Goal: Task Accomplishment & Management: Complete application form

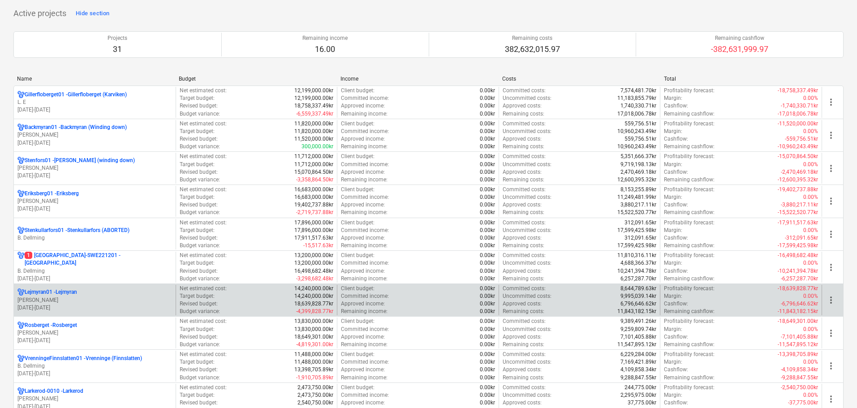
scroll to position [134, 0]
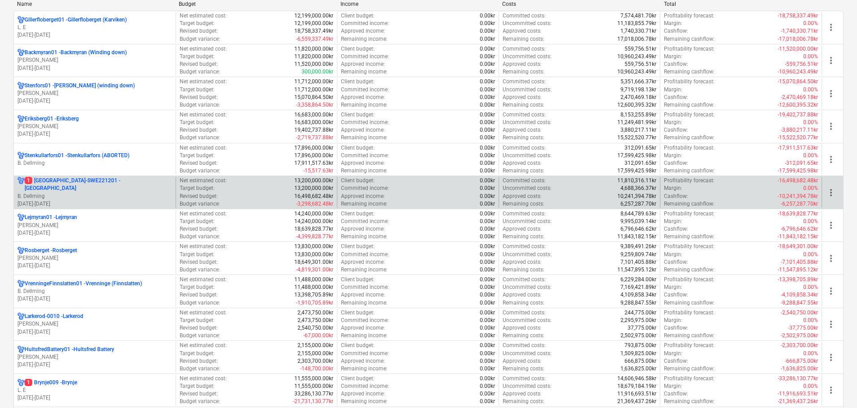
click at [100, 193] on p "B. Dellming" at bounding box center [94, 197] width 155 height 8
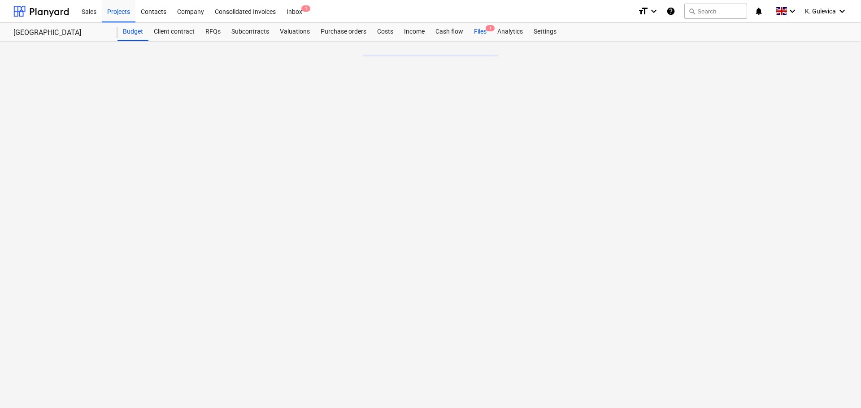
click at [480, 28] on div "Files 1" at bounding box center [479, 32] width 23 height 18
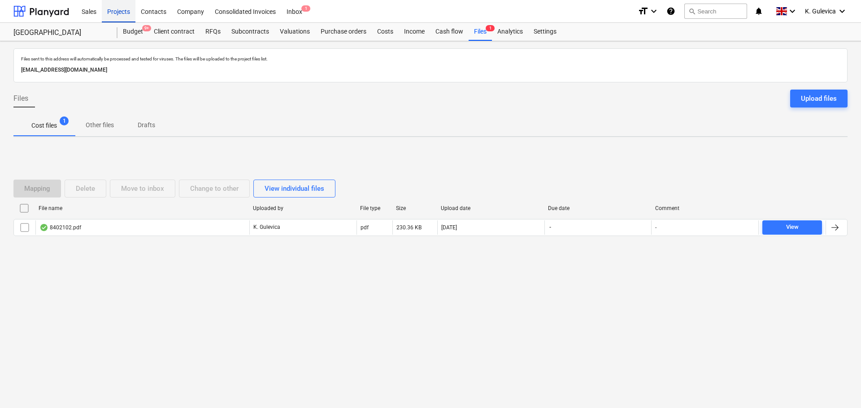
click at [127, 17] on div "Projects" at bounding box center [119, 11] width 34 height 23
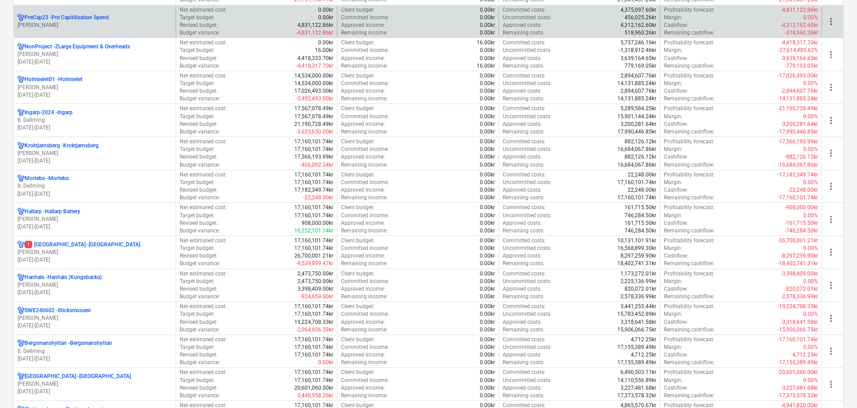
scroll to position [538, 0]
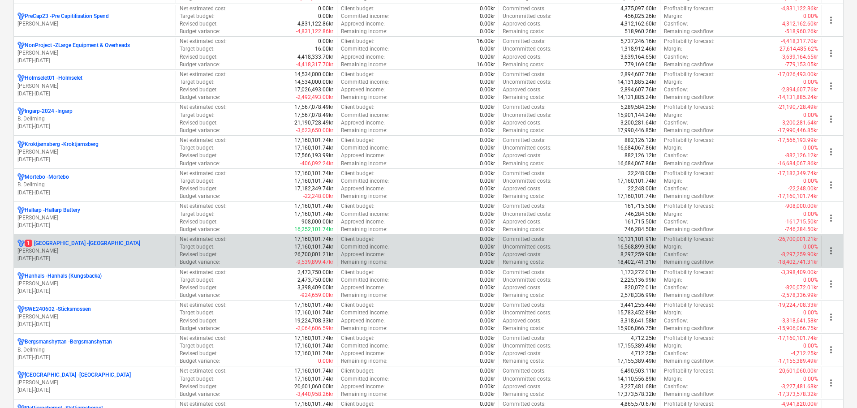
click at [87, 257] on p "[DATE] - [DATE]" at bounding box center [94, 259] width 155 height 8
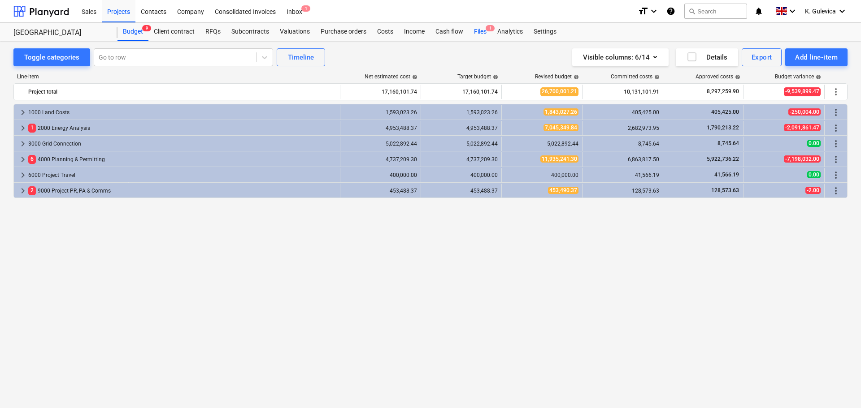
click at [477, 26] on div "Files 1" at bounding box center [479, 32] width 23 height 18
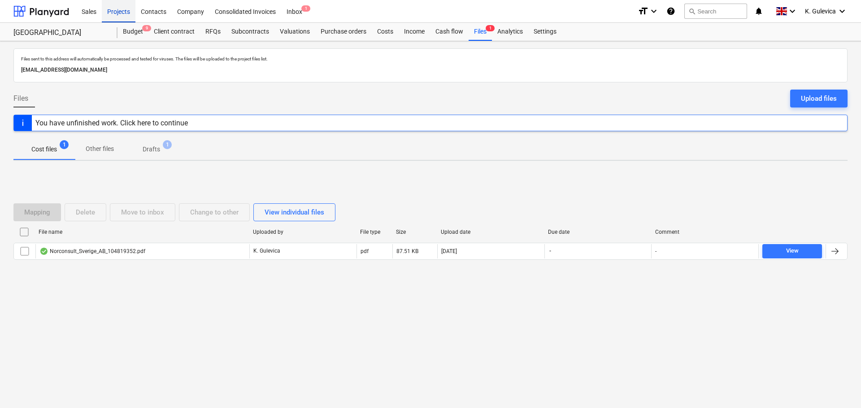
click at [117, 15] on div "Projects" at bounding box center [119, 11] width 34 height 23
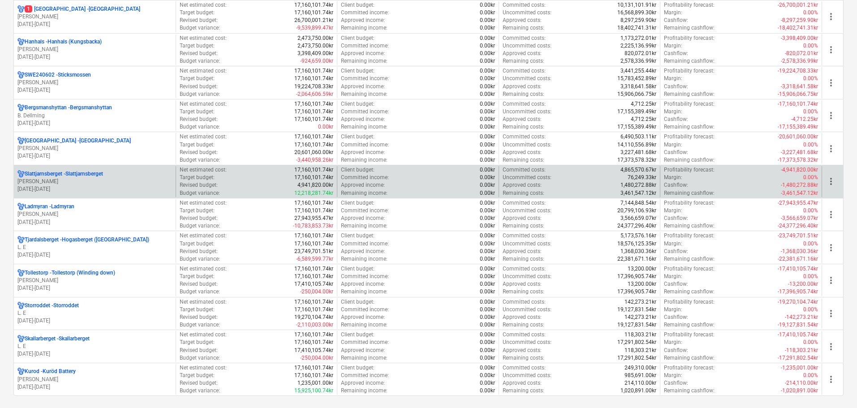
scroll to position [762, 0]
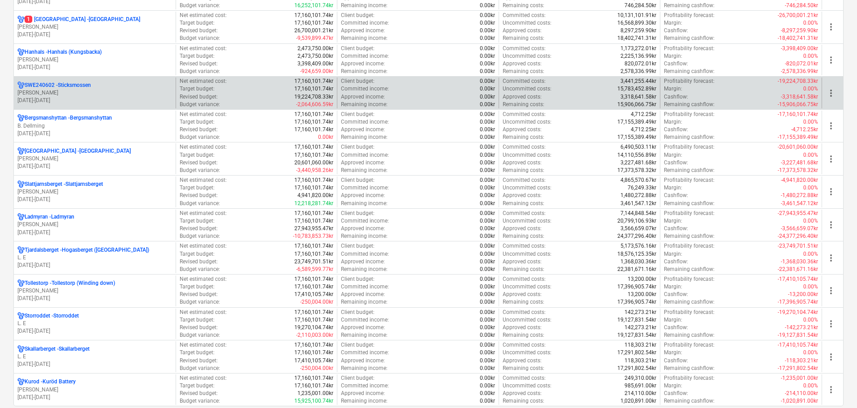
click at [129, 89] on p "[PERSON_NAME]" at bounding box center [94, 93] width 155 height 8
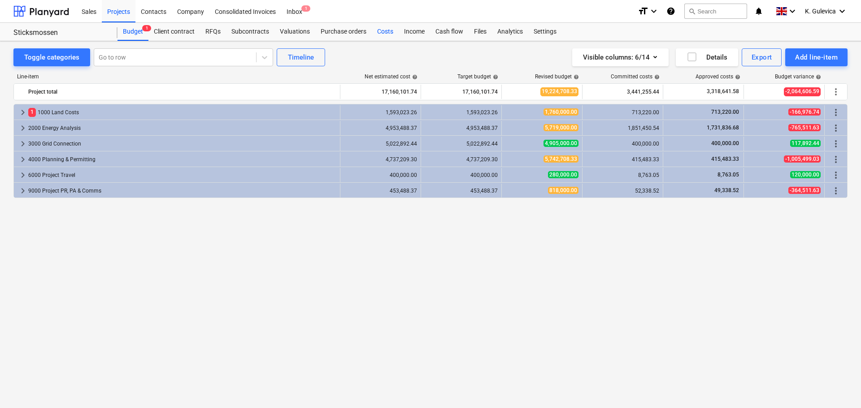
drag, startPoint x: 384, startPoint y: 29, endPoint x: 386, endPoint y: 38, distance: 9.2
click at [384, 30] on div "Costs" at bounding box center [385, 32] width 27 height 18
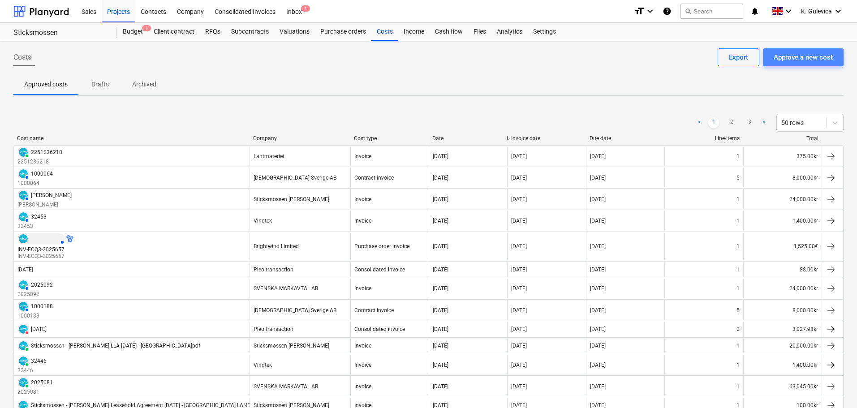
drag, startPoint x: 783, startPoint y: 50, endPoint x: 797, endPoint y: 55, distance: 14.9
click at [797, 55] on button "Approve a new cost" at bounding box center [803, 57] width 81 height 18
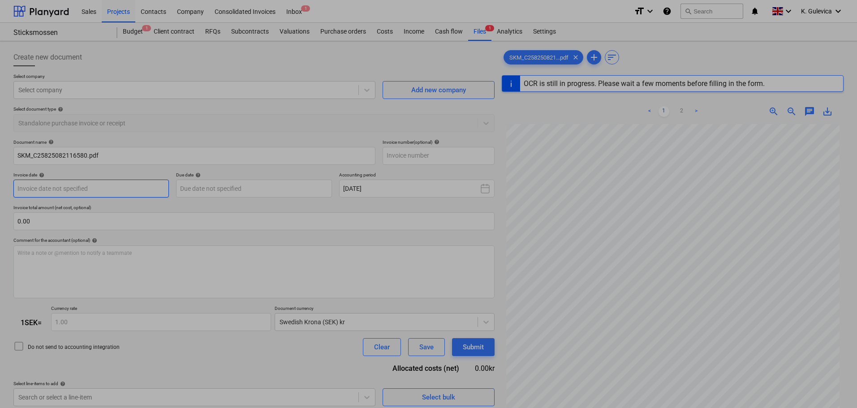
click at [91, 198] on body "Sales Projects Contacts Company Consolidated Invoices Inbox 1 format_size keybo…" at bounding box center [428, 204] width 857 height 408
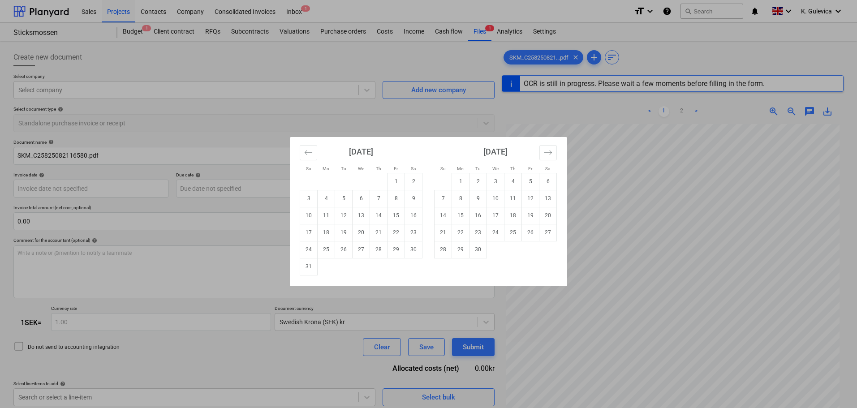
type input "1"
type input "[DATE]"
click at [397, 186] on td "1" at bounding box center [396, 181] width 17 height 17
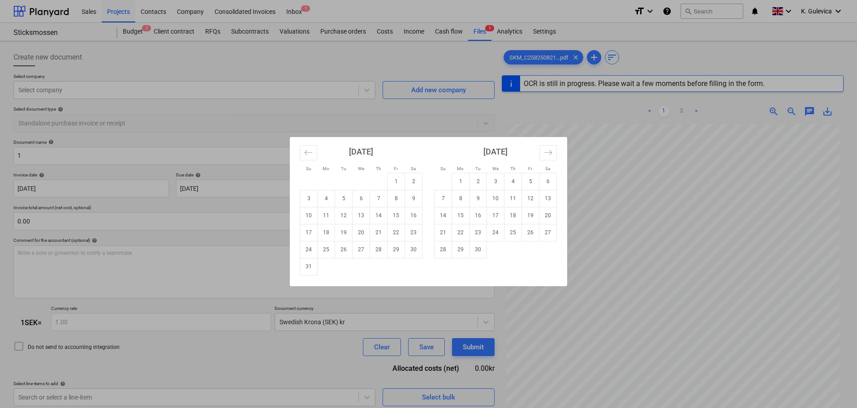
type input "[DATE]"
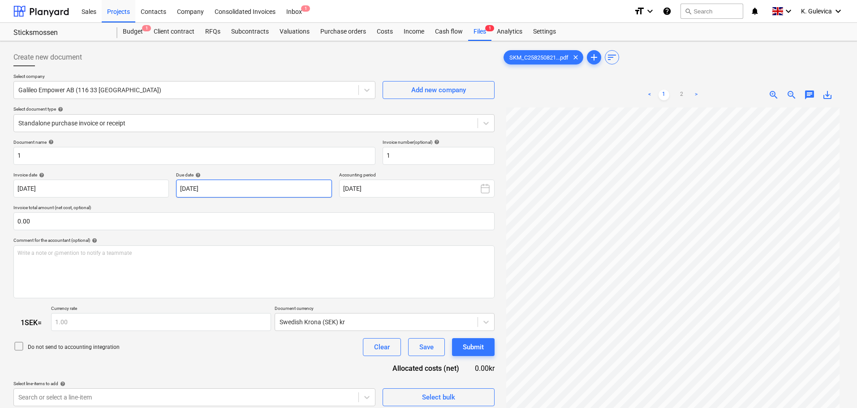
click at [278, 195] on body "Sales Projects Contacts Company Consolidated Invoices Inbox 1 format_size keybo…" at bounding box center [428, 204] width 857 height 408
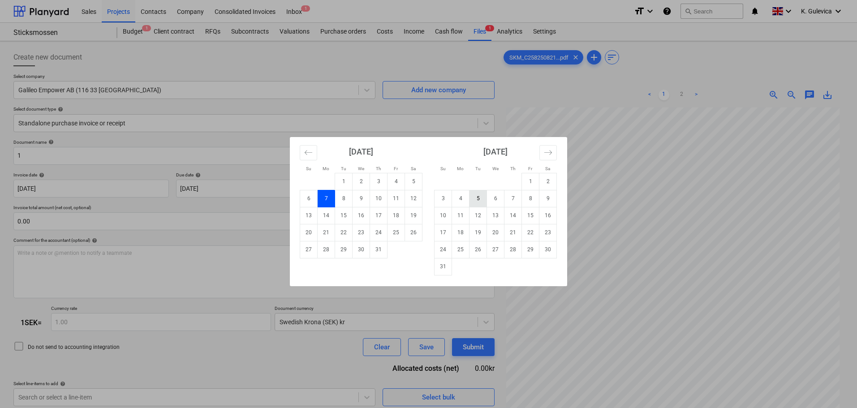
click at [476, 201] on td "5" at bounding box center [478, 198] width 17 height 17
type input "[DATE]"
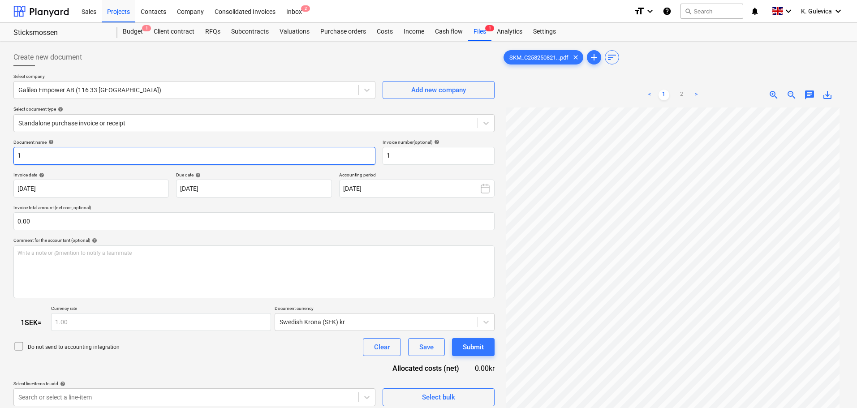
drag, startPoint x: 25, startPoint y: 158, endPoint x: 18, endPoint y: 157, distance: 6.4
click at [0, 156] on html "Sales Projects Contacts Company Consolidated Invoices Inbox 2 format_size keybo…" at bounding box center [428, 204] width 857 height 408
paste input "2251230740"
type input "2251230740"
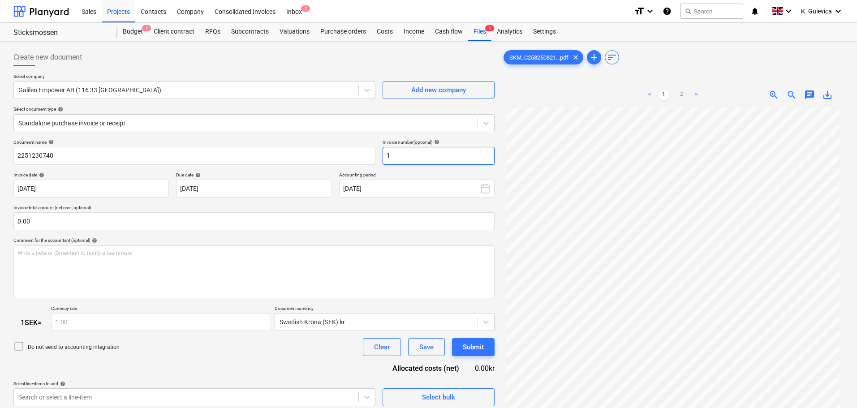
drag, startPoint x: 399, startPoint y: 151, endPoint x: 419, endPoint y: 153, distance: 19.8
click at [384, 148] on input "1" at bounding box center [439, 156] width 112 height 18
paste input "2251230740"
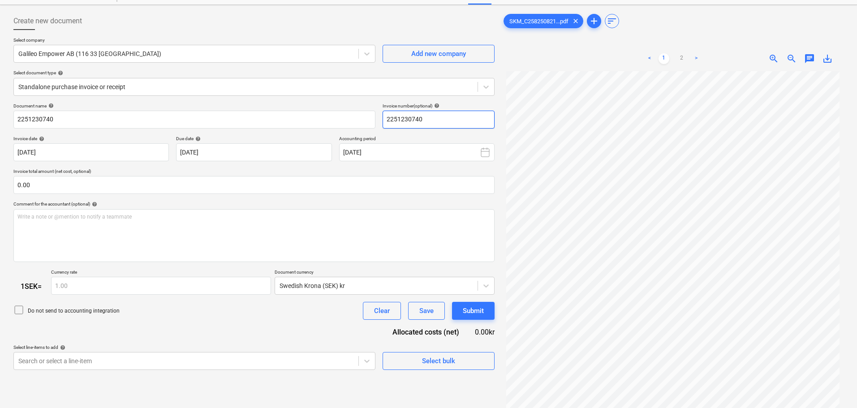
scroll to position [90, 0]
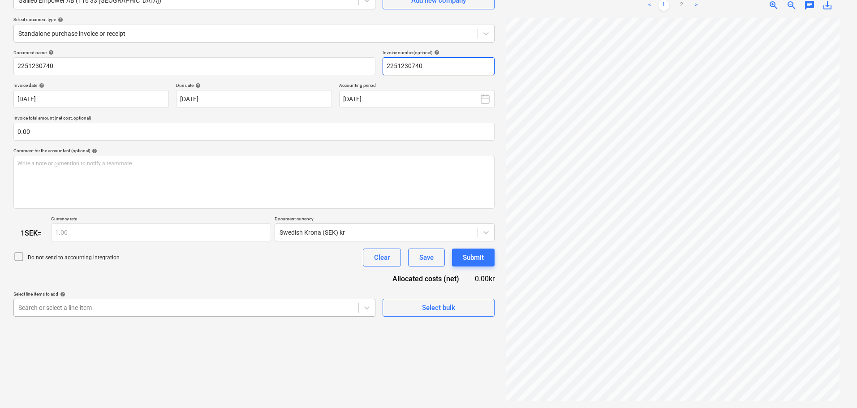
type input "2251230740"
click at [241, 312] on body "Sales Projects Contacts Company Consolidated Invoices Inbox 2 format_size keybo…" at bounding box center [428, 114] width 857 height 408
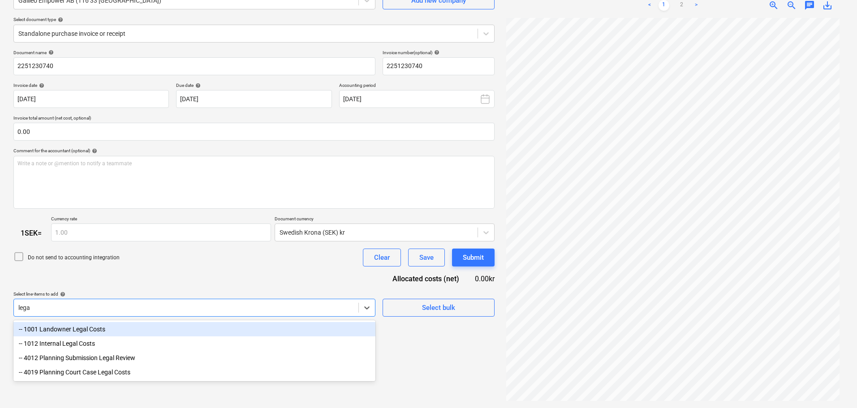
type input "legal"
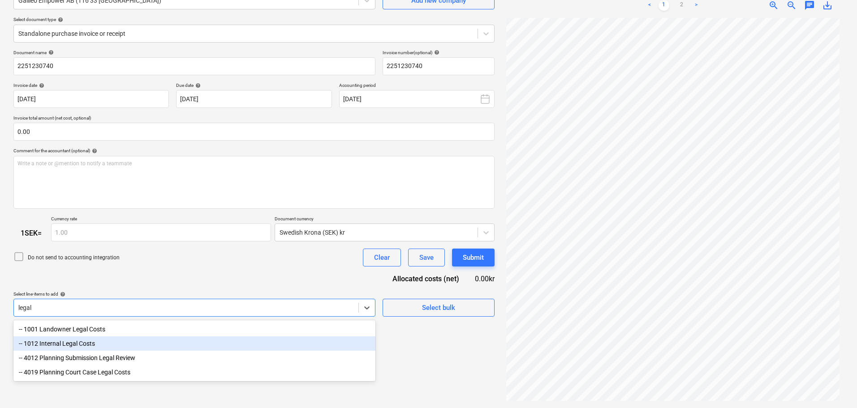
click at [122, 346] on div "-- 1012 Internal Legal Costs" at bounding box center [194, 344] width 362 height 14
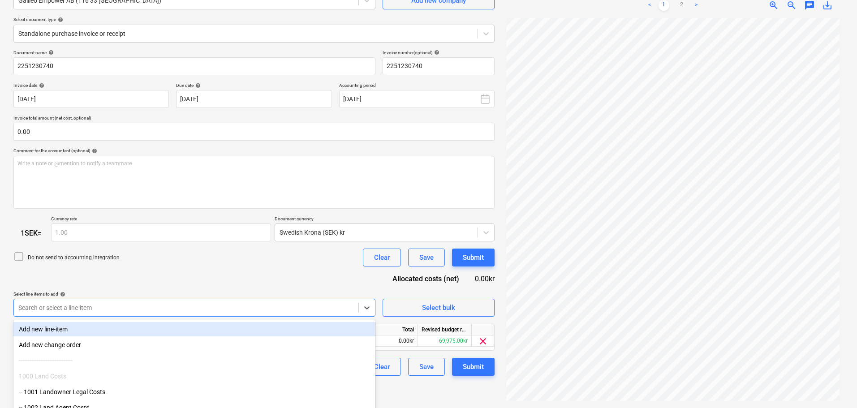
click at [159, 278] on div "Document name help 2251230740 Invoice number (optional) help 2251230740 Invoice…" at bounding box center [253, 213] width 481 height 327
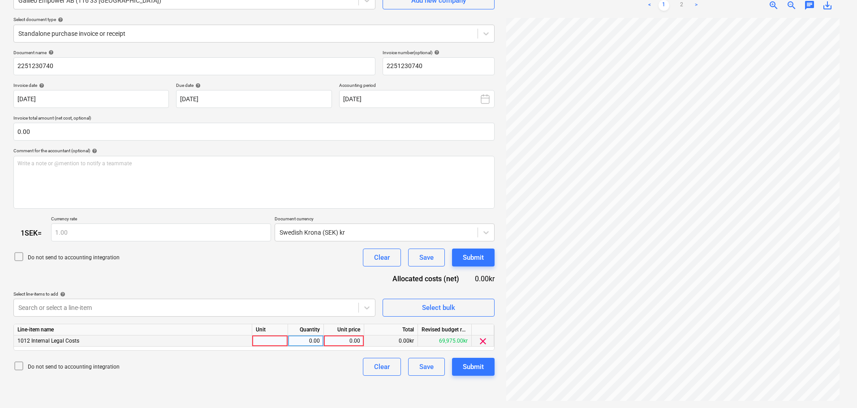
click at [351, 342] on div "0.00" at bounding box center [344, 341] width 33 height 11
type input "1875"
click at [481, 371] on div "Submit" at bounding box center [473, 367] width 21 height 12
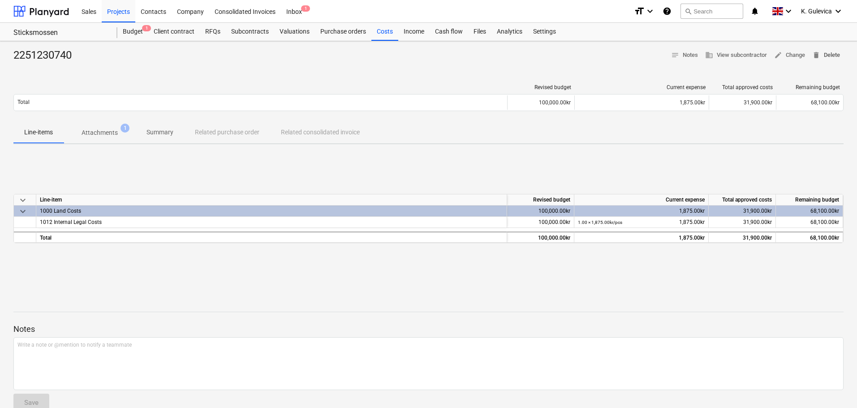
click at [829, 53] on span "delete Delete" at bounding box center [827, 55] width 28 height 10
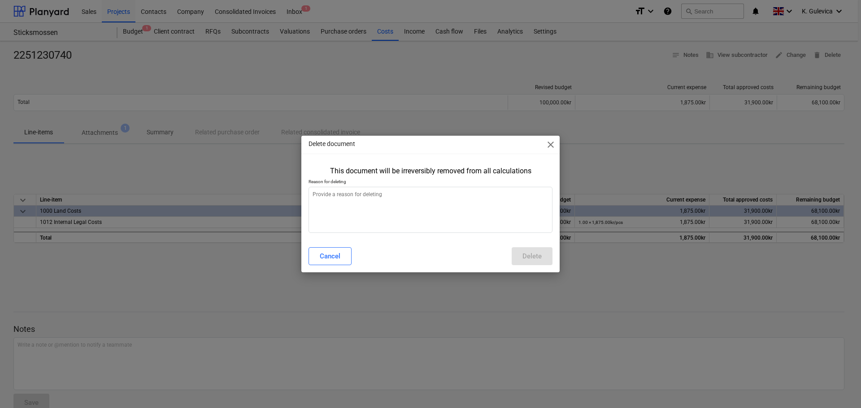
type textarea "x"
click at [461, 213] on textarea at bounding box center [430, 210] width 244 height 46
type textarea "w"
type textarea "x"
type textarea "wr"
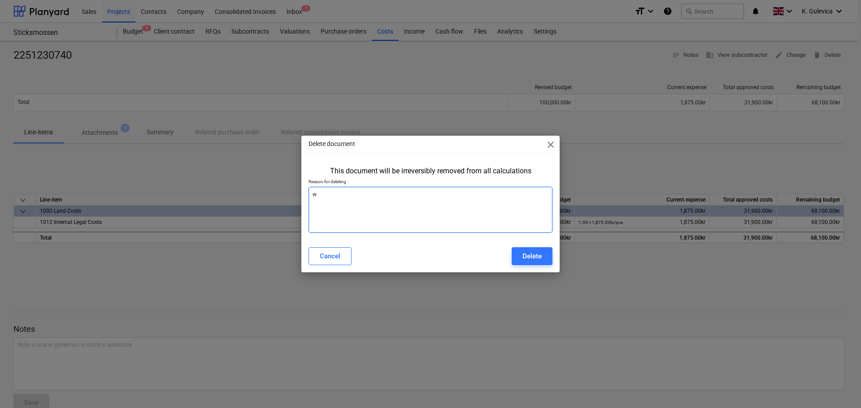
type textarea "x"
type textarea "wro"
type textarea "x"
type textarea "wron"
type textarea "x"
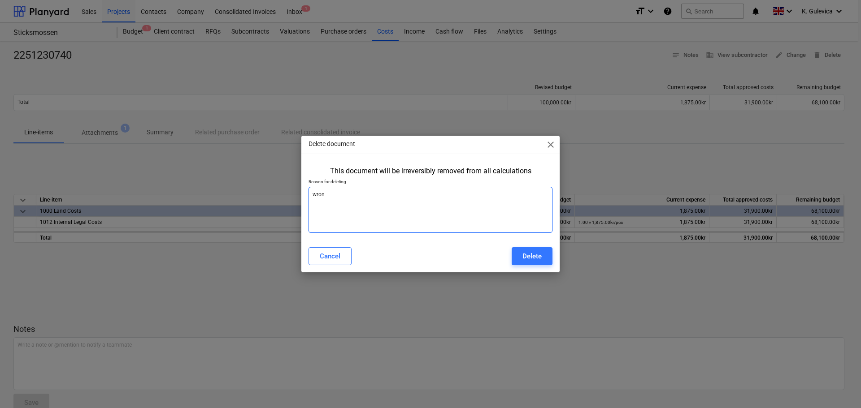
type textarea "wrong"
type textarea "x"
type textarea "wrong"
click at [534, 260] on div "Delete" at bounding box center [531, 257] width 19 height 12
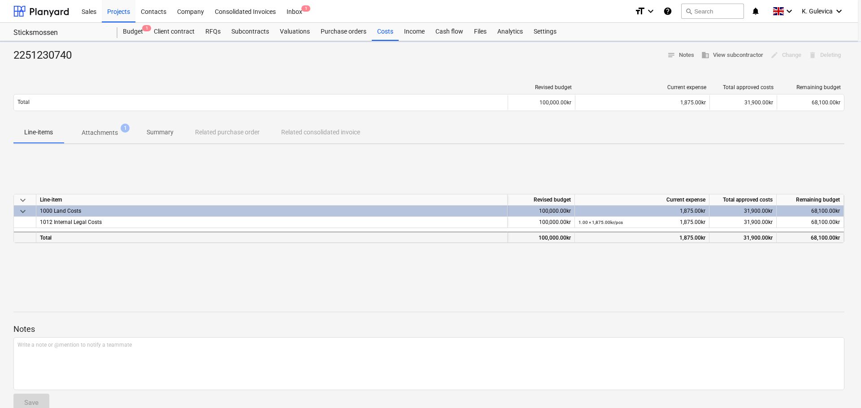
type textarea "x"
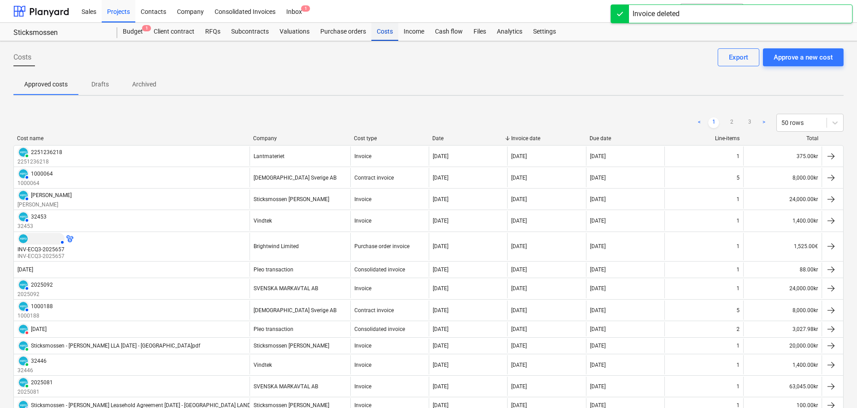
click at [387, 35] on div "Costs" at bounding box center [385, 32] width 27 height 18
click at [812, 56] on div "Approve a new cost" at bounding box center [803, 58] width 59 height 12
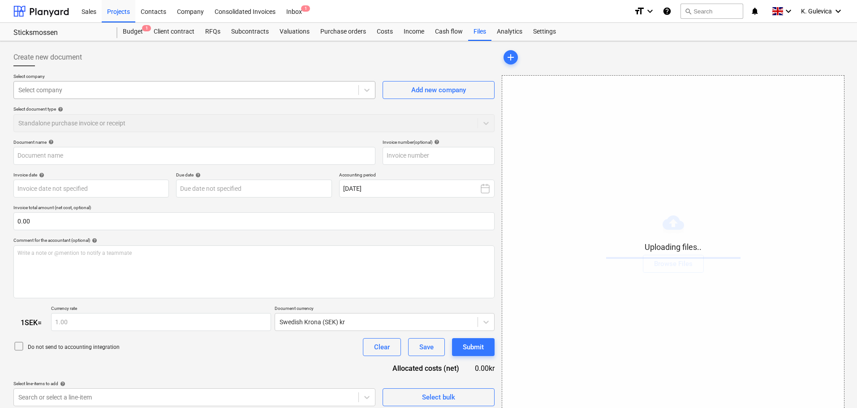
click at [240, 90] on div at bounding box center [186, 90] width 336 height 9
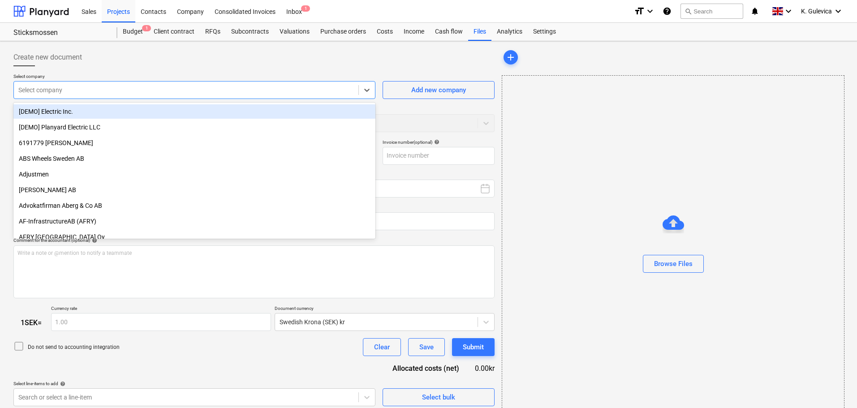
type input "SKM_C25825082116580.pdf"
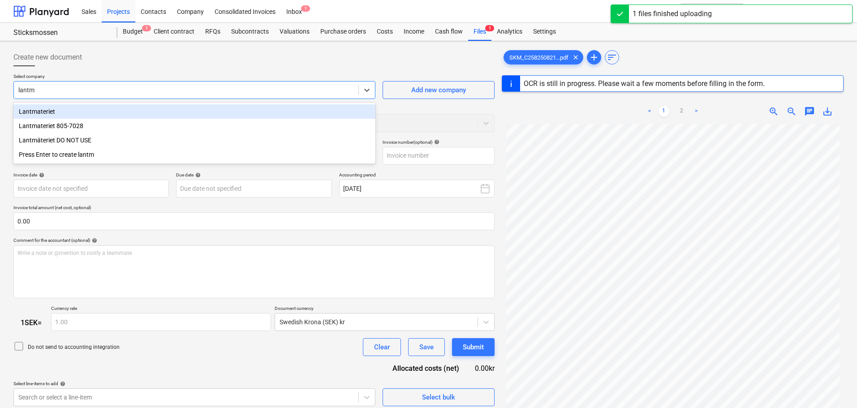
type input "lantma"
click at [178, 109] on div "Lantmateriet" at bounding box center [194, 111] width 362 height 14
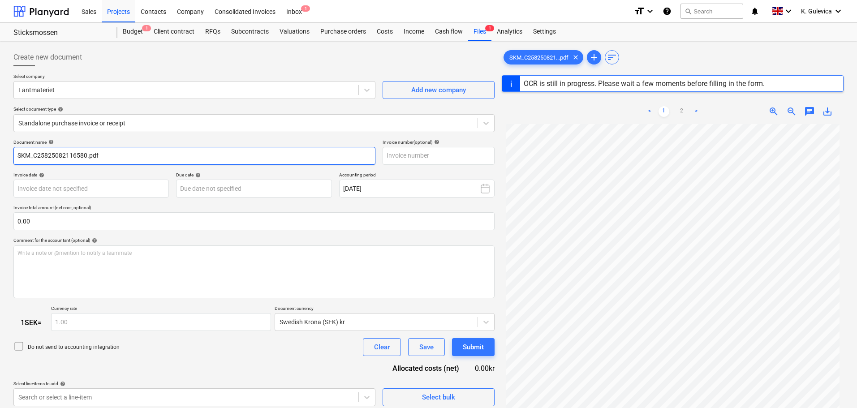
drag, startPoint x: 115, startPoint y: 160, endPoint x: -134, endPoint y: 195, distance: 252.2
click at [0, 195] on html "Sales Projects Contacts Company Consolidated Invoices Inbox 1 format_size keybo…" at bounding box center [428, 204] width 857 height 408
type input "1"
type input "[DATE]"
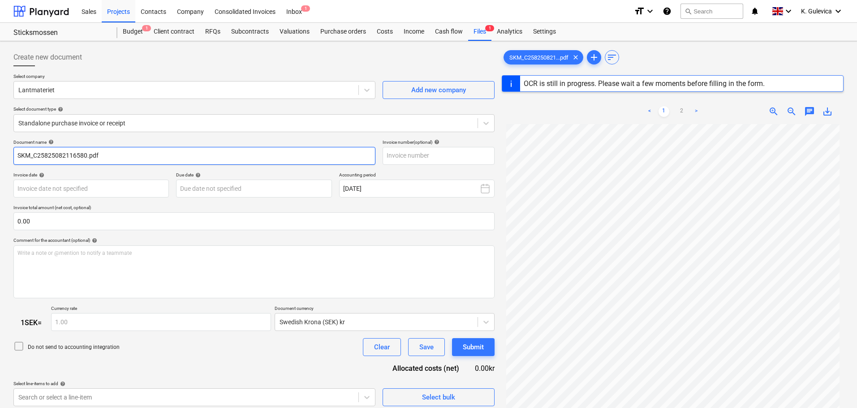
type input "[DATE]"
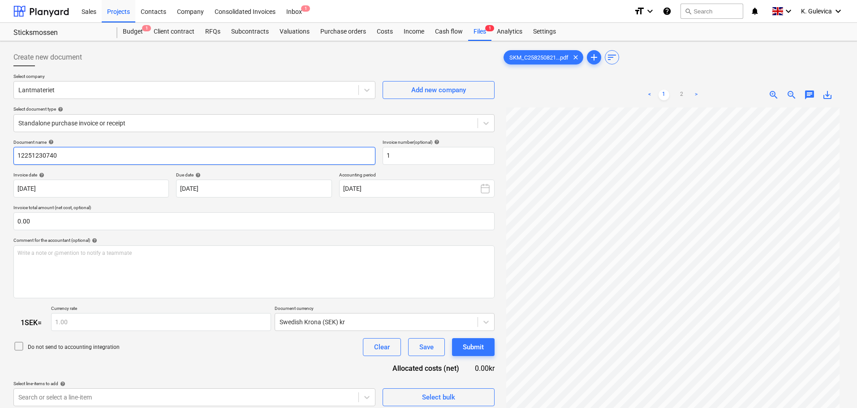
click at [19, 155] on input "12251230740" at bounding box center [194, 156] width 362 height 18
type input "2251230740"
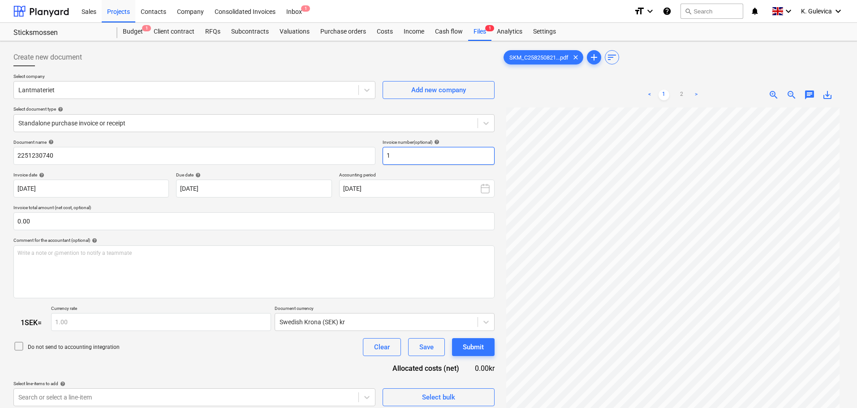
click at [378, 155] on div "Document name help 2251230740 Invoice number (optional) help 1" at bounding box center [253, 152] width 481 height 26
paste input "2251230740"
type input "2251230740"
click at [113, 187] on body "Sales Projects Contacts Company Consolidated Invoices Inbox 1 format_size keybo…" at bounding box center [428, 204] width 857 height 408
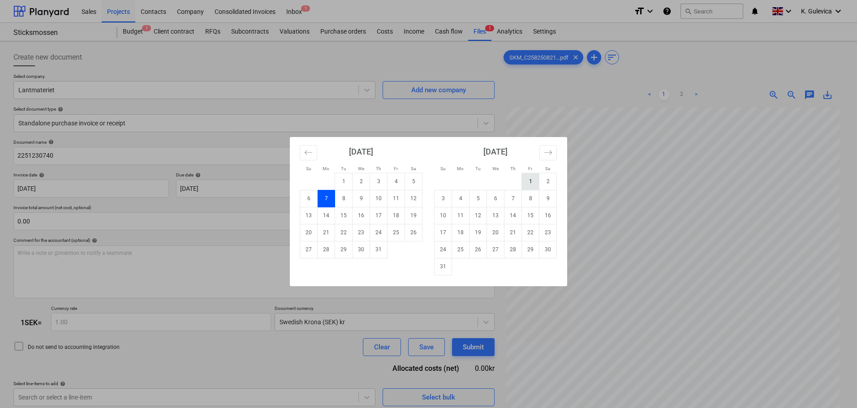
click at [534, 182] on td "1" at bounding box center [530, 181] width 17 height 17
type input "[DATE]"
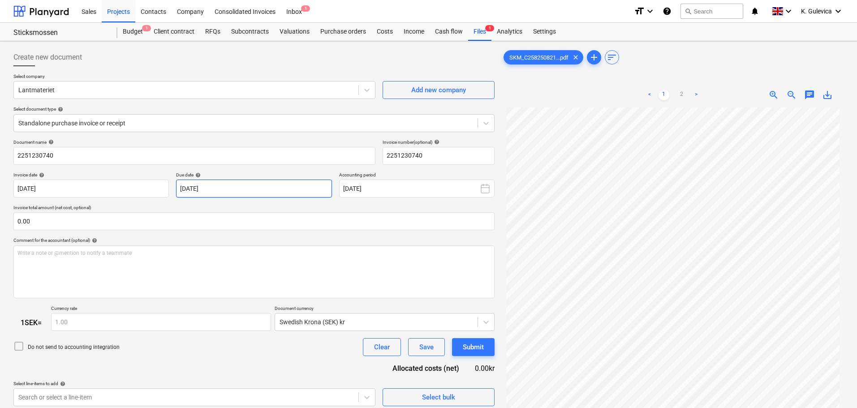
click at [219, 195] on body "Sales Projects Contacts Company Consolidated Invoices Inbox 1 format_size keybo…" at bounding box center [428, 204] width 857 height 408
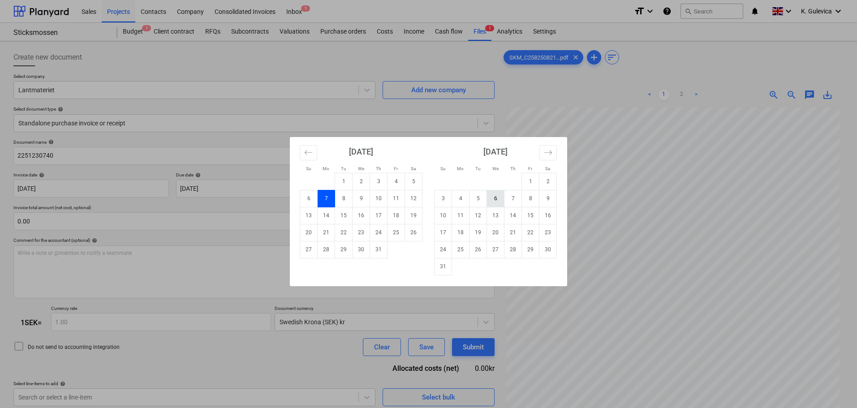
click at [500, 201] on td "6" at bounding box center [495, 198] width 17 height 17
type input "[DATE]"
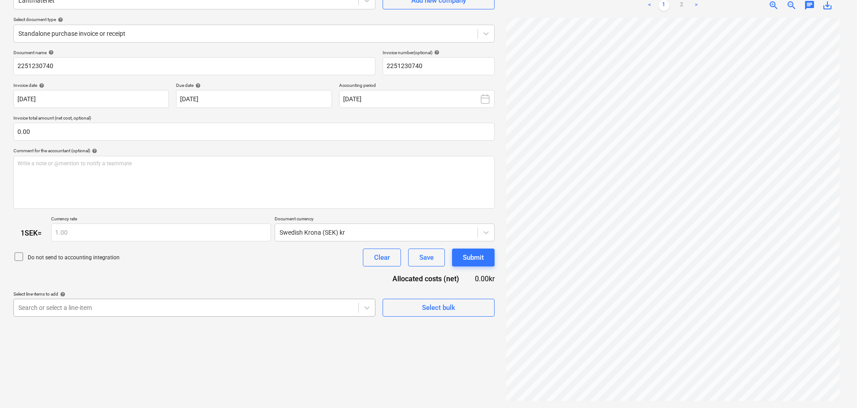
scroll to position [138, 0]
click at [217, 306] on body "Sales Projects Contacts Company Consolidated Invoices Inbox 1 format_size keybo…" at bounding box center [428, 114] width 857 height 408
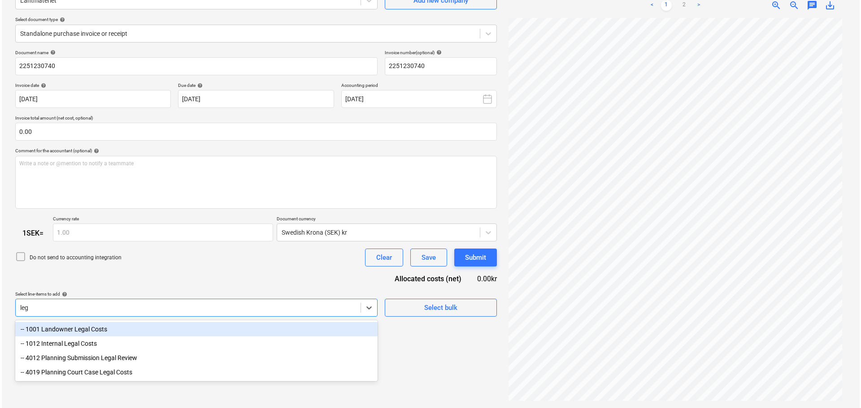
scroll to position [90, 0]
type input "legal"
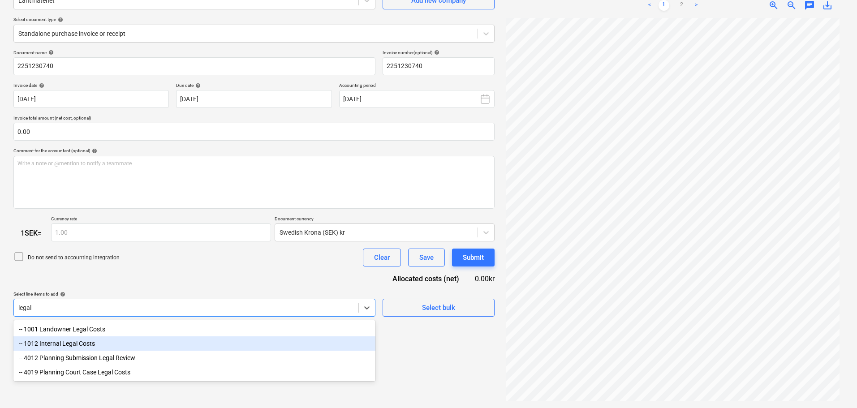
click at [48, 343] on div "-- 1012 Internal Legal Costs" at bounding box center [194, 344] width 362 height 14
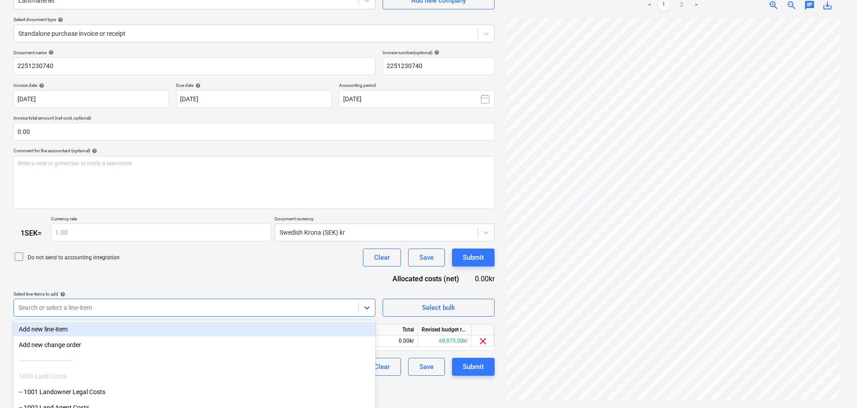
click at [136, 291] on div "Select line-items to add help" at bounding box center [194, 294] width 362 height 6
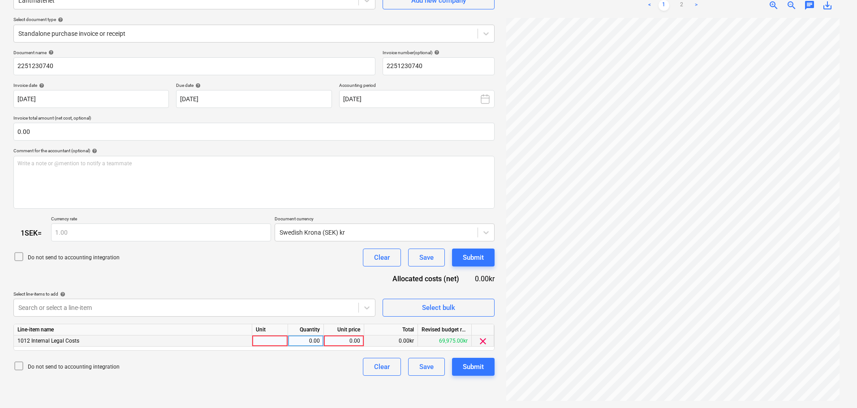
click at [343, 340] on div "0.00" at bounding box center [344, 341] width 33 height 11
type input "1875"
click at [480, 374] on button "Submit" at bounding box center [473, 367] width 43 height 18
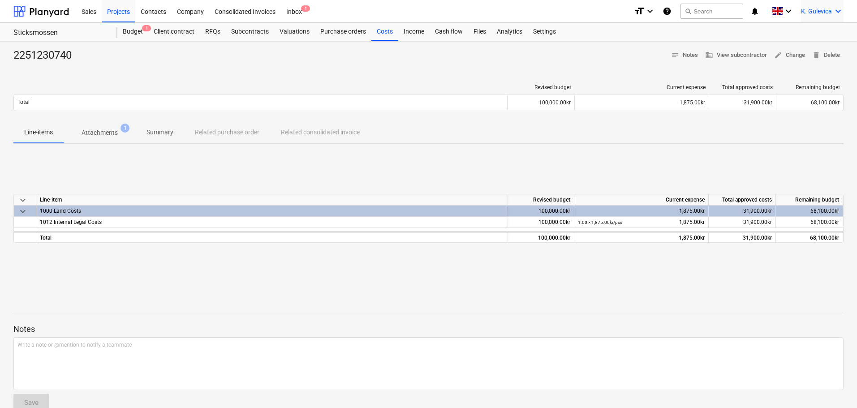
click at [804, 10] on span "K. Gulevica" at bounding box center [816, 11] width 31 height 7
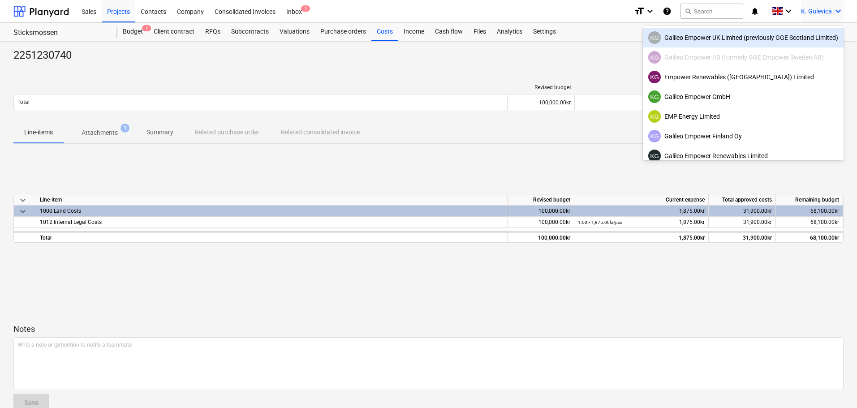
click at [791, 35] on div "KG Galileo Empower UK Limited (previously GGE Scotland Limited)" at bounding box center [744, 37] width 190 height 13
